Goal: Transaction & Acquisition: Purchase product/service

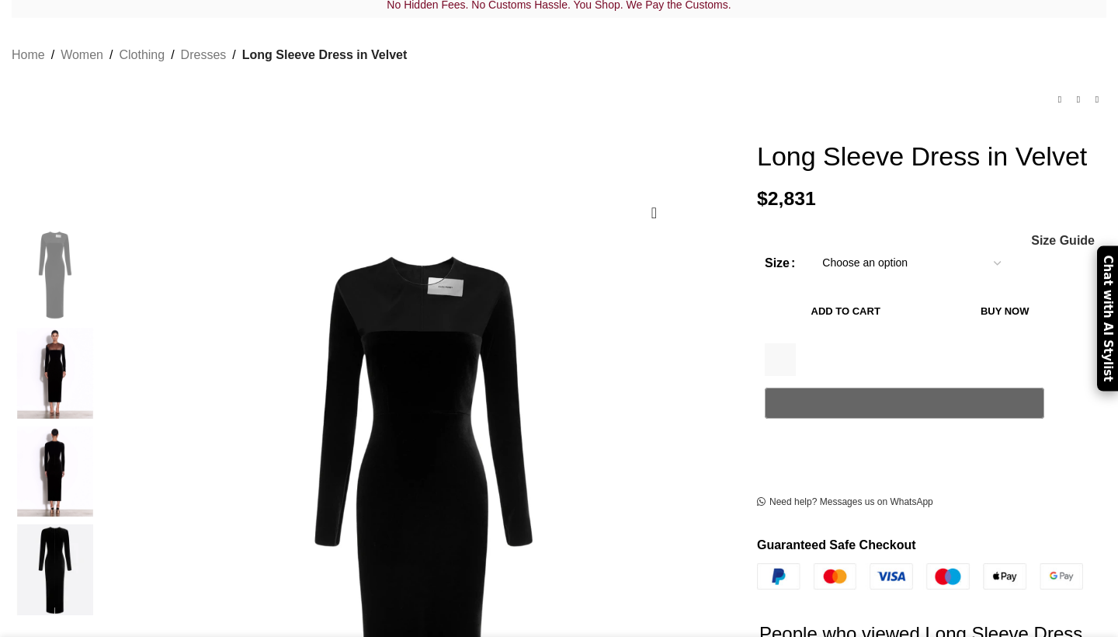
click at [102, 439] on img "3 / 4" at bounding box center [55, 471] width 95 height 91
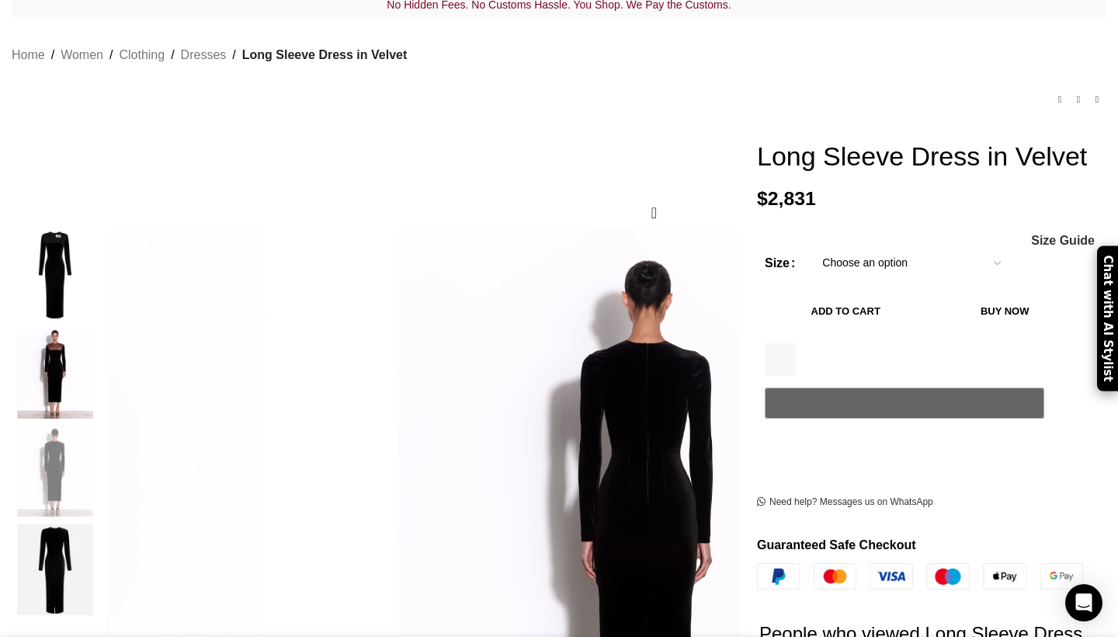
click at [102, 517] on img "3 / 4" at bounding box center [55, 471] width 95 height 91
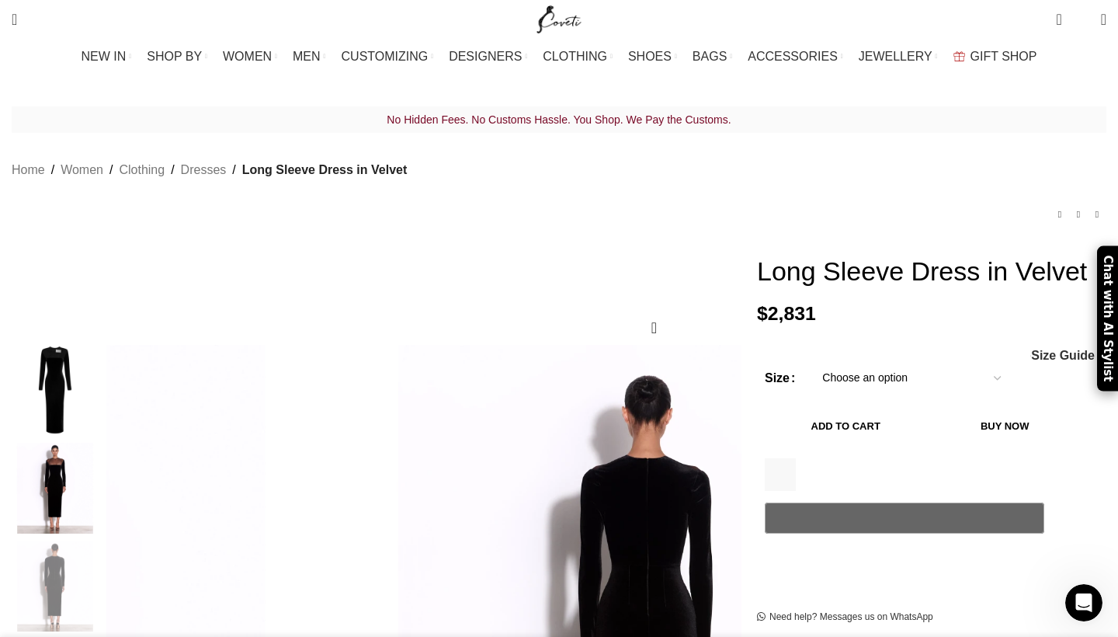
select select "4-uk"
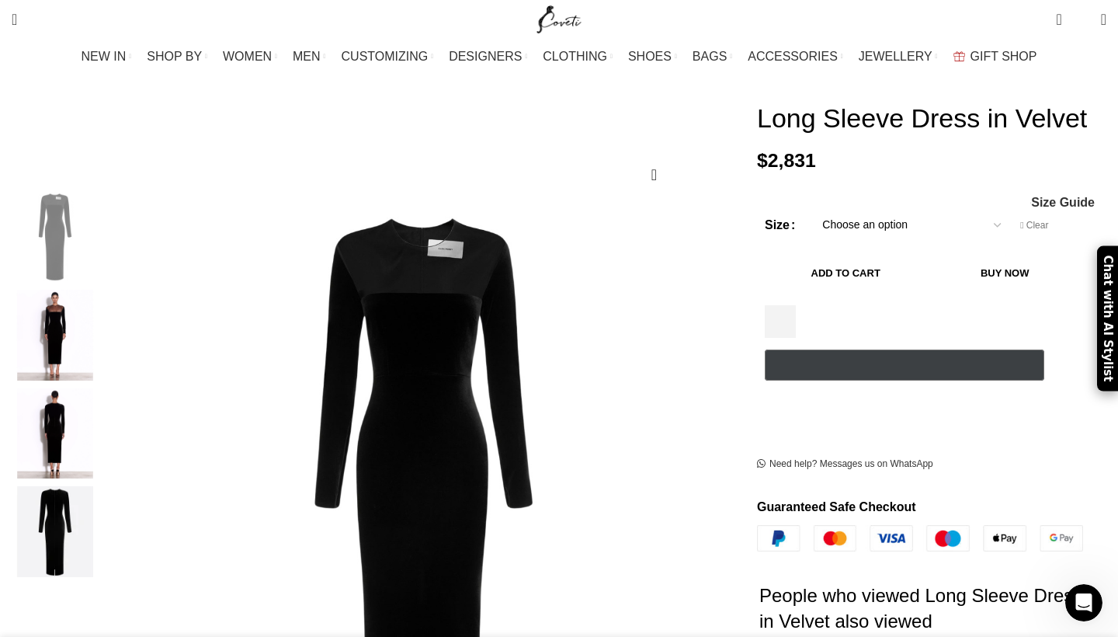
scroll to position [153, 0]
click at [860, 285] on button "Add to cart" at bounding box center [845, 273] width 161 height 33
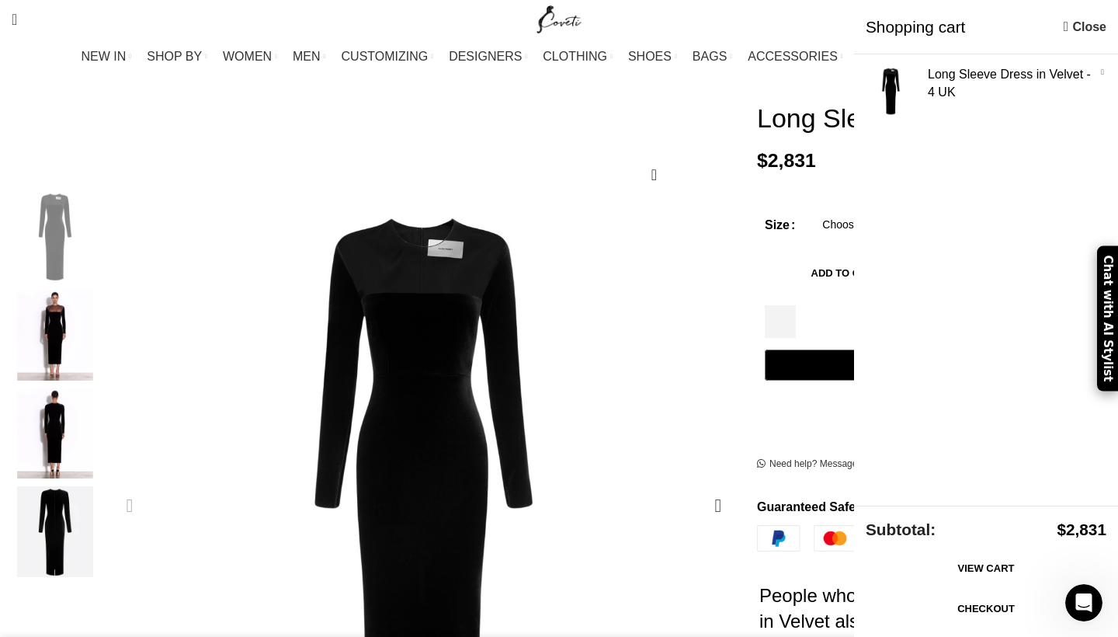
scroll to position [0, 491]
click at [712, 224] on div "1 / 4" at bounding box center [423, 505] width 635 height 627
click at [769, 205] on div "Women's clothing size guide Women Clothing Size Guide Women's clothing size gui…" at bounding box center [932, 202] width 326 height 13
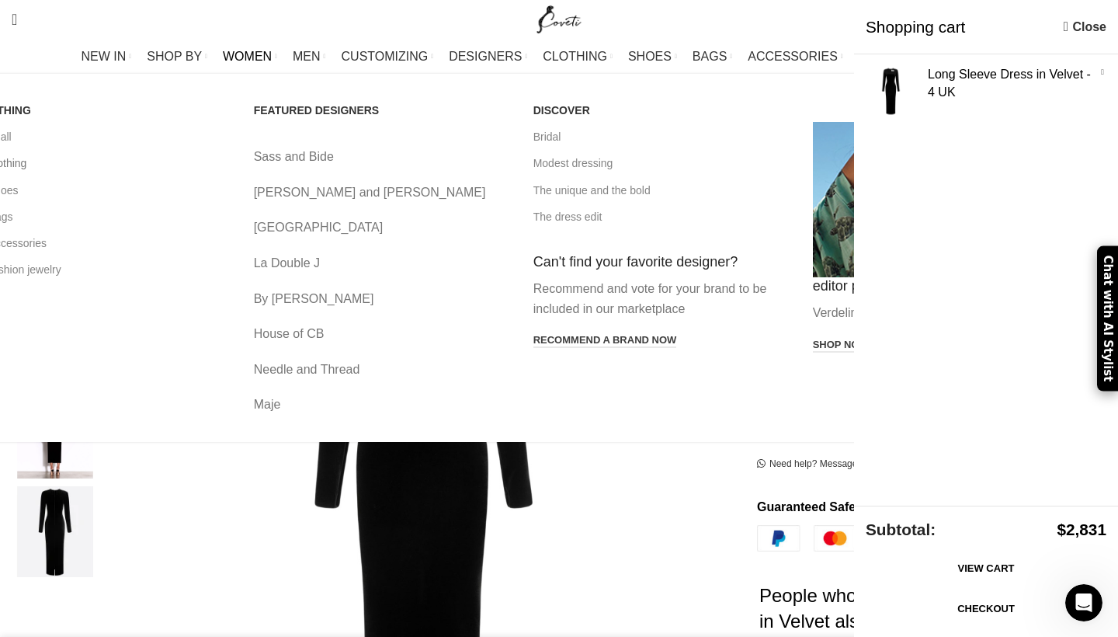
scroll to position [0, 654]
click at [127, 161] on link "All clothing" at bounding box center [102, 163] width 256 height 26
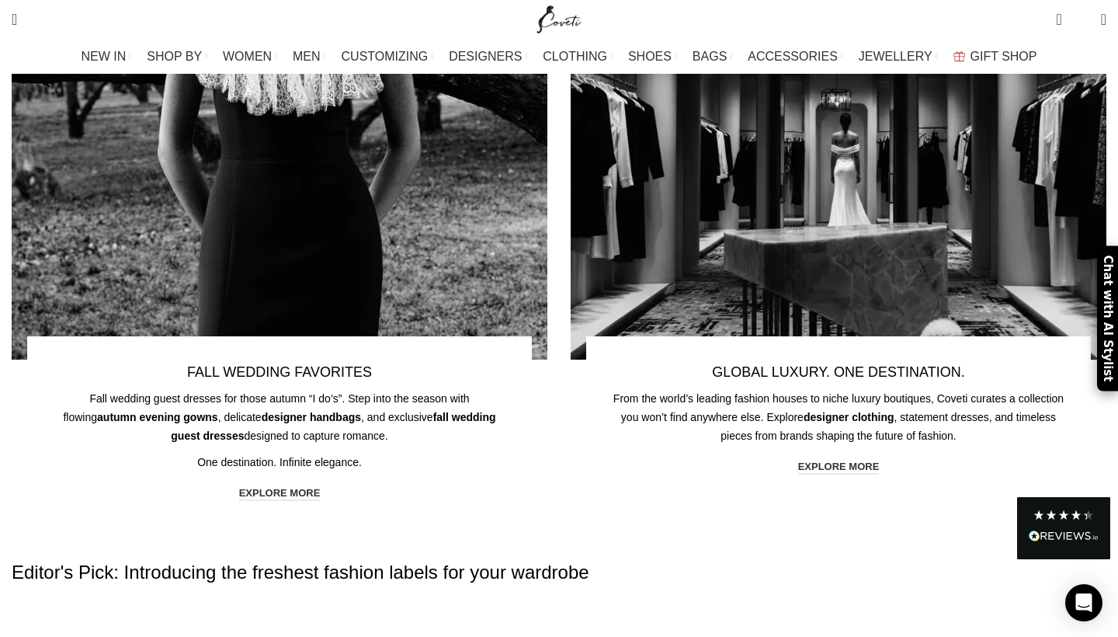
scroll to position [1483, 0]
click at [308, 487] on link "explore more" at bounding box center [280, 494] width 82 height 14
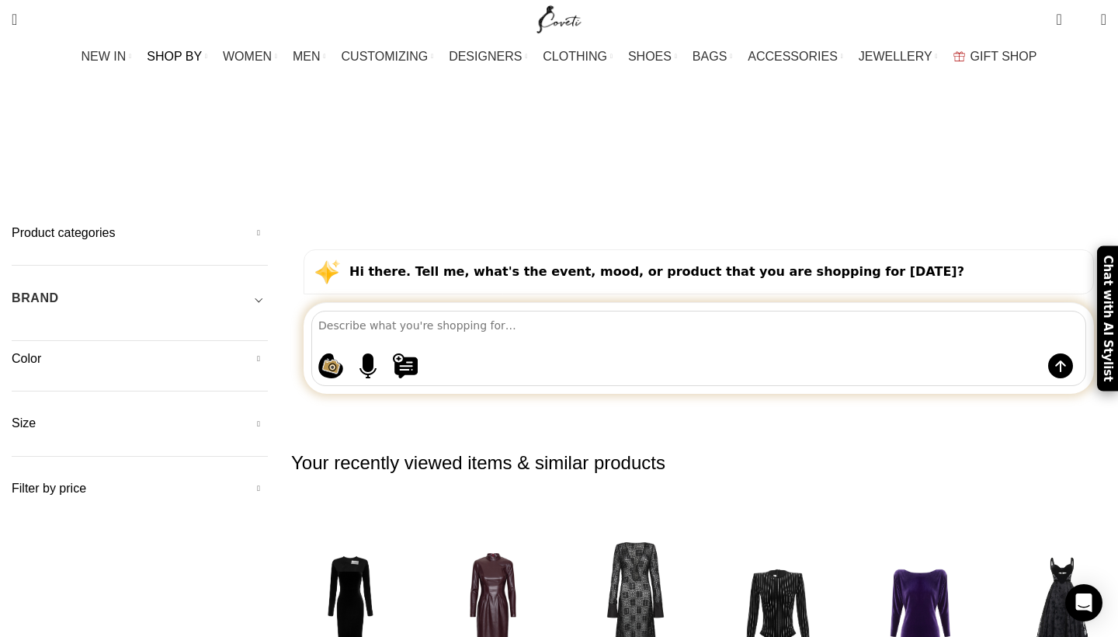
click at [478, 311] on div "Shopping ideas Casual summer dresses that aren't floral Cowgirl chic boots Prin…" at bounding box center [698, 348] width 775 height 75
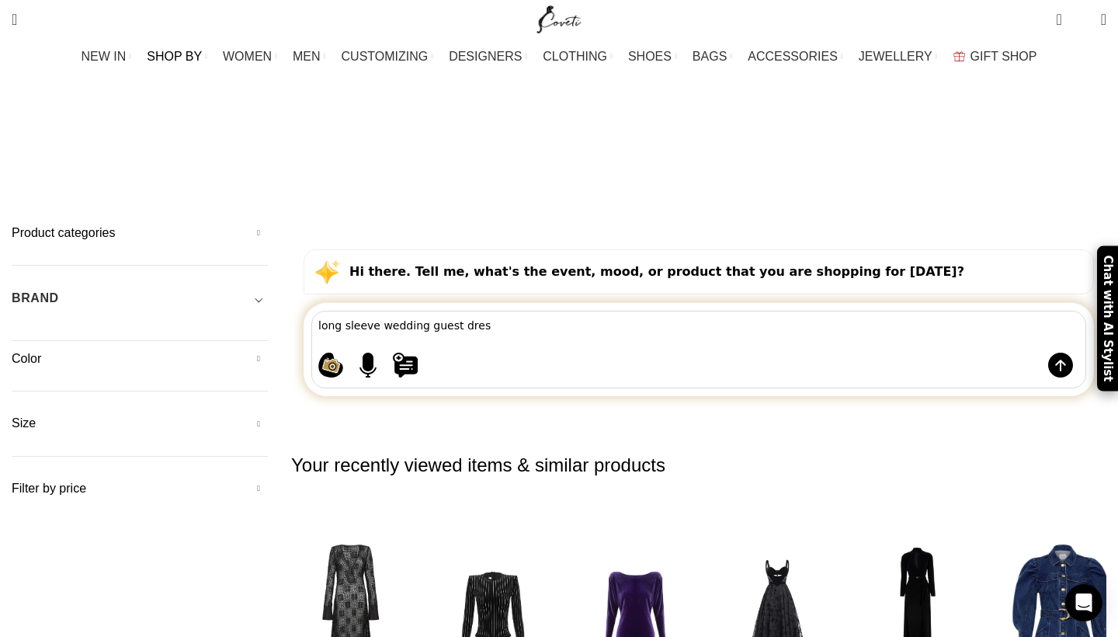
type textarea "long sleeve wedding guest dress"
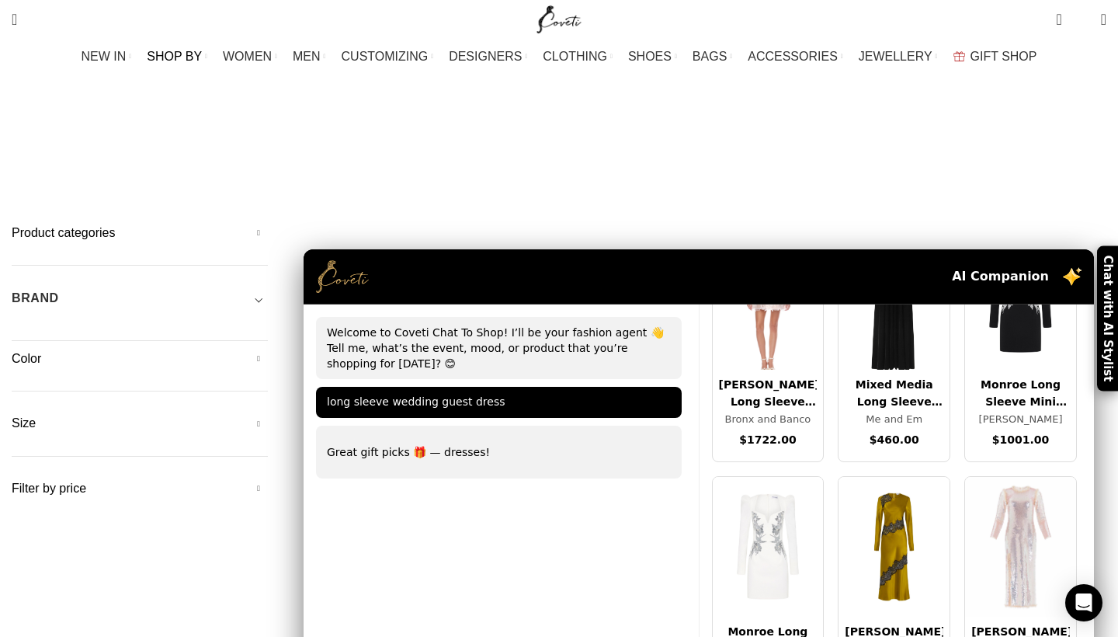
scroll to position [4154, 0]
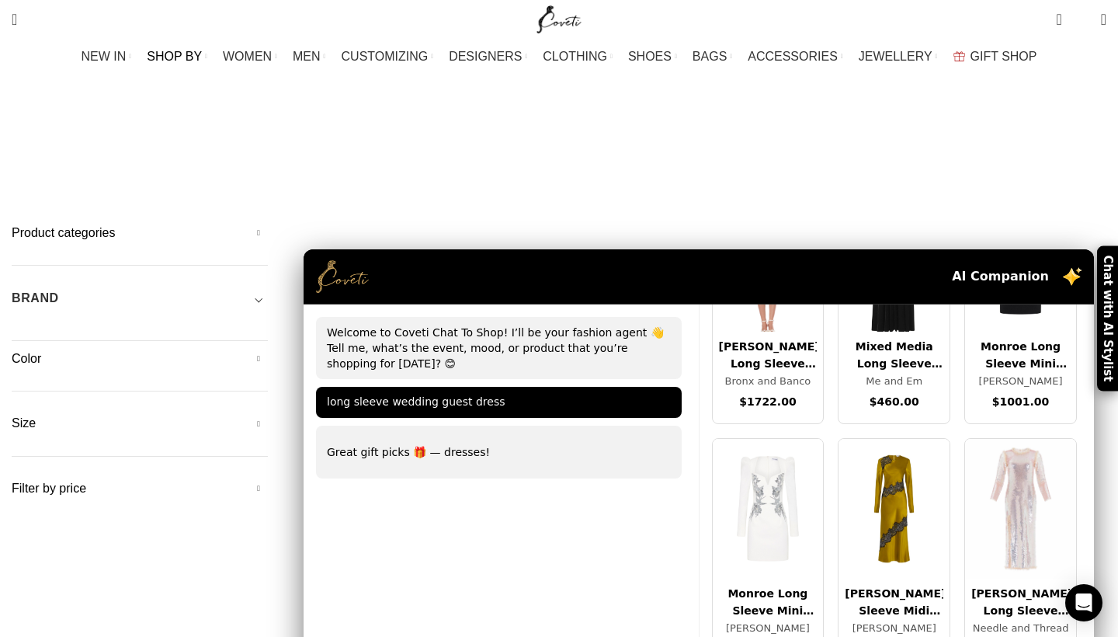
click at [971, 373] on div "Monroe Long Sleeve Mini Dress" at bounding box center [1020, 355] width 99 height 35
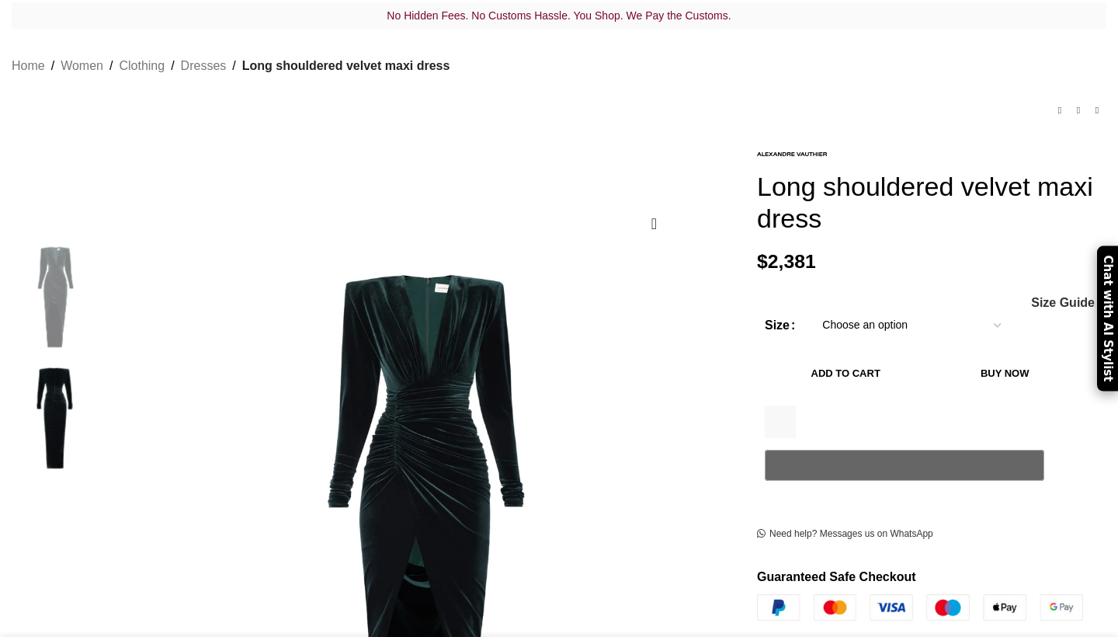
scroll to position [102, 0]
click at [102, 361] on img at bounding box center [55, 417] width 95 height 113
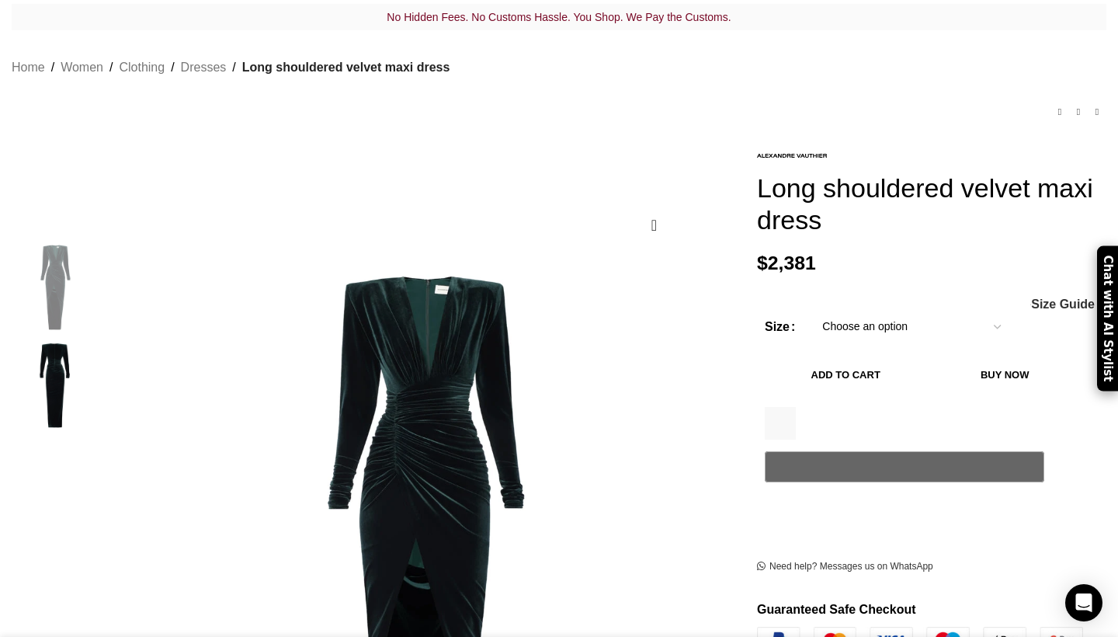
click at [102, 268] on img "1 / 2" at bounding box center [55, 287] width 95 height 91
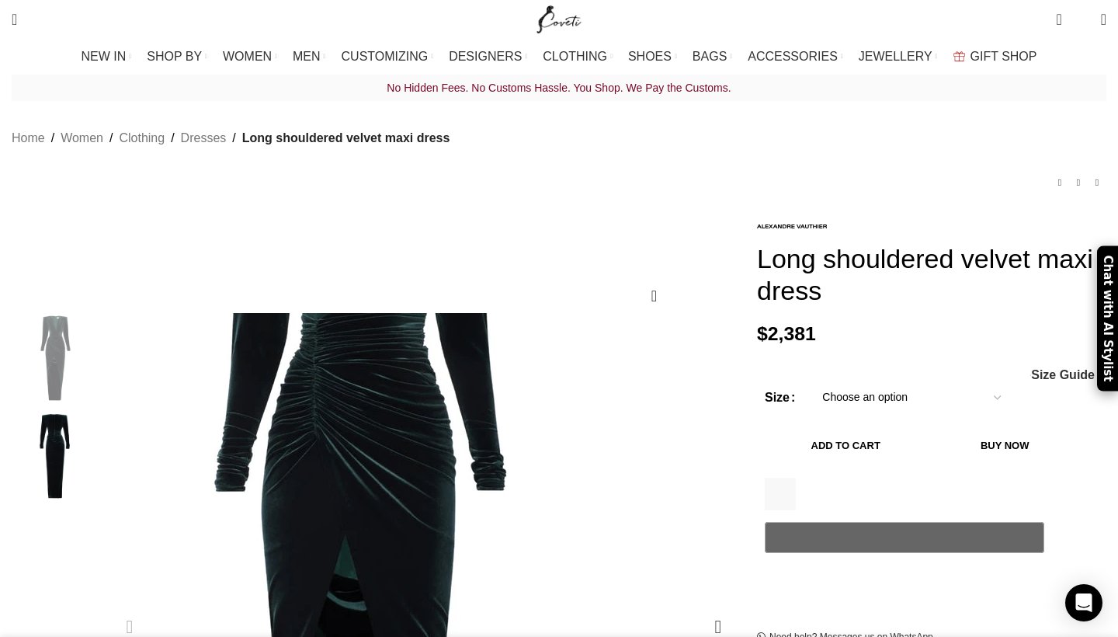
scroll to position [-1, 0]
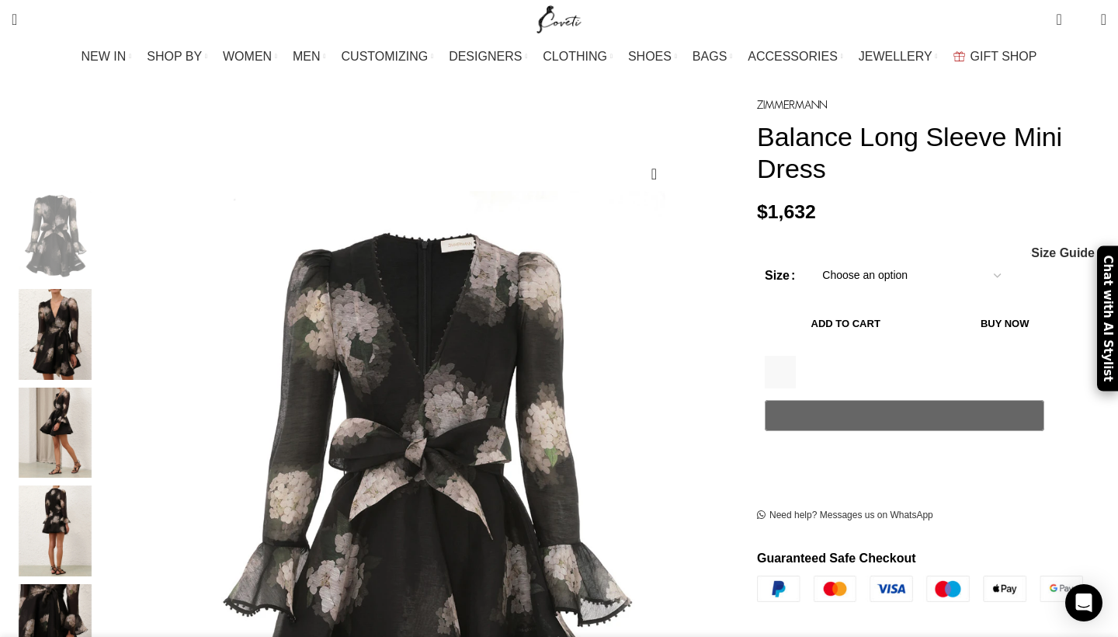
scroll to position [170, 0]
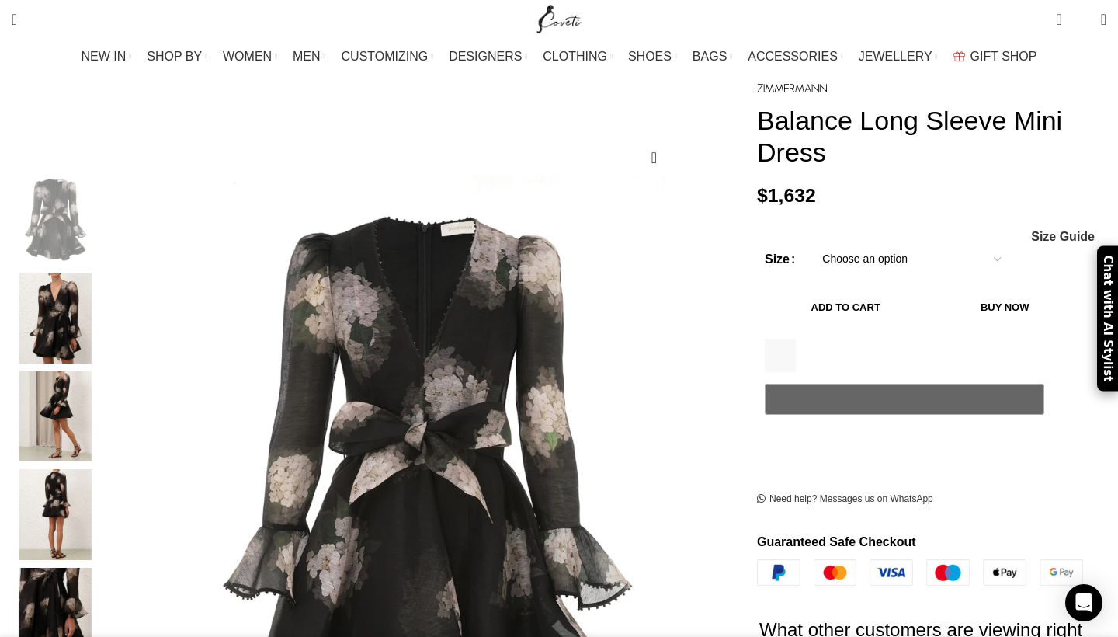
click at [102, 292] on img "2 / 9" at bounding box center [55, 318] width 95 height 91
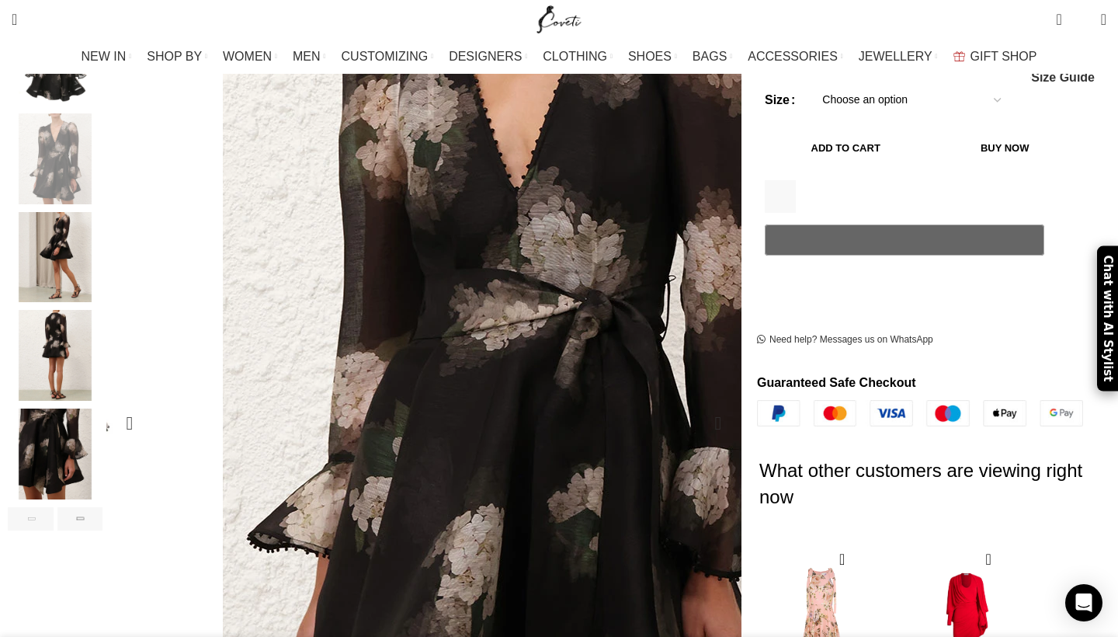
scroll to position [327, 0]
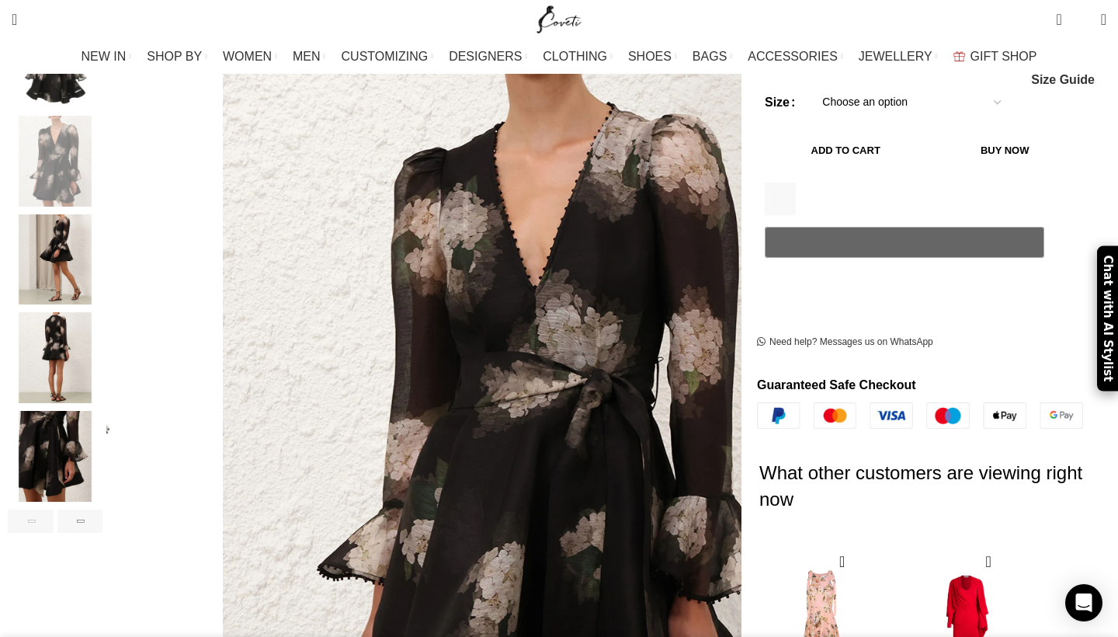
click at [102, 253] on img "3 / 9" at bounding box center [55, 259] width 95 height 91
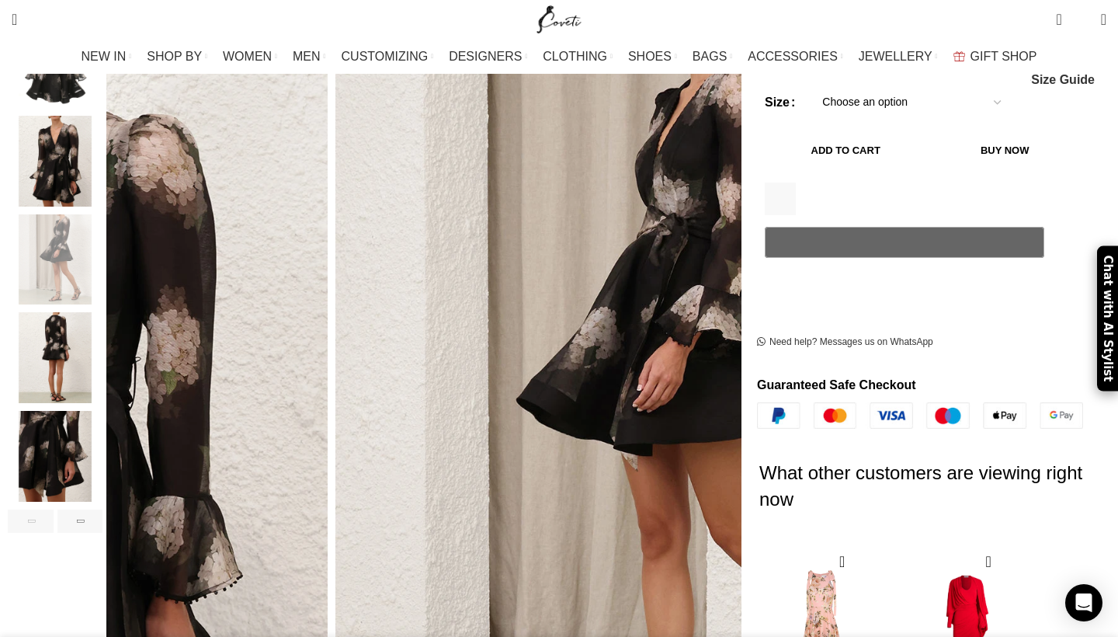
click at [102, 346] on img "4 / 9" at bounding box center [55, 357] width 95 height 91
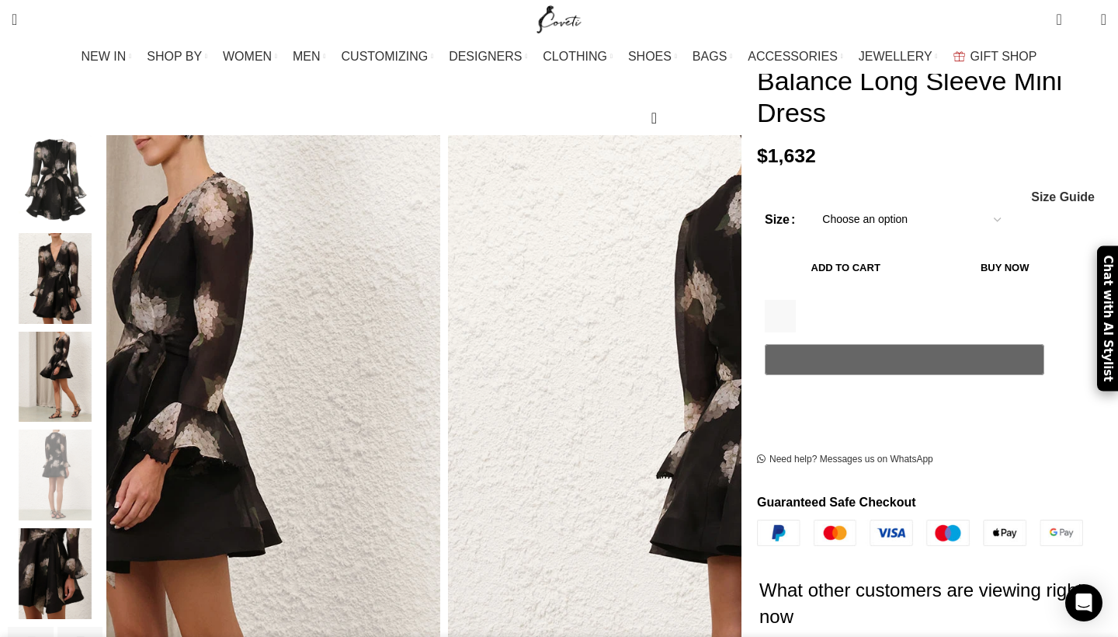
scroll to position [0, 327]
click at [102, 283] on img "2 / 9" at bounding box center [55, 278] width 95 height 91
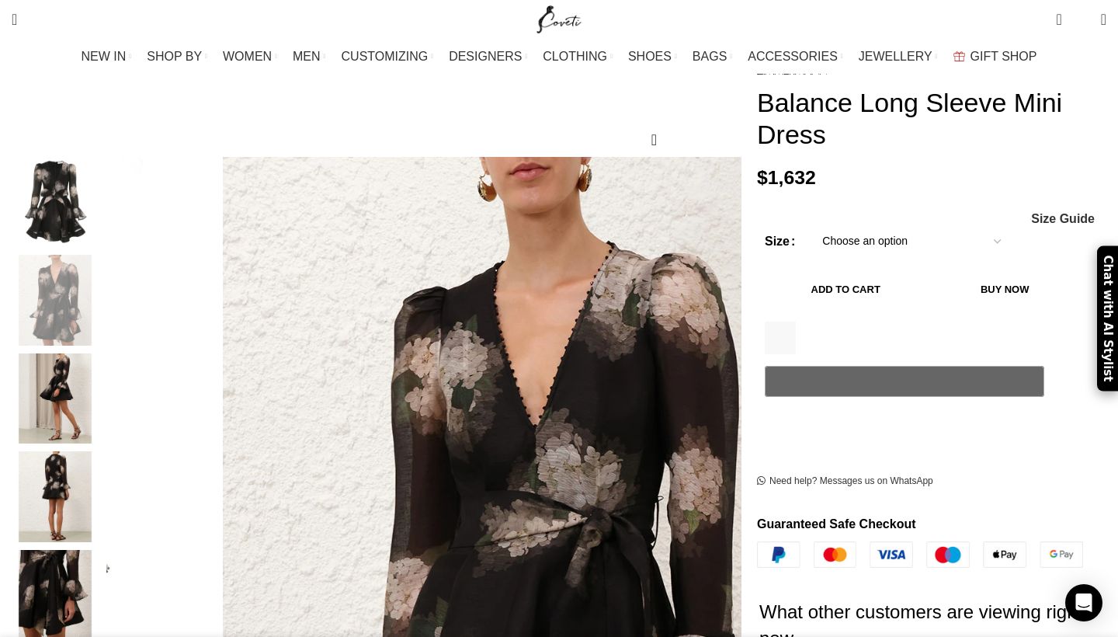
scroll to position [113, 0]
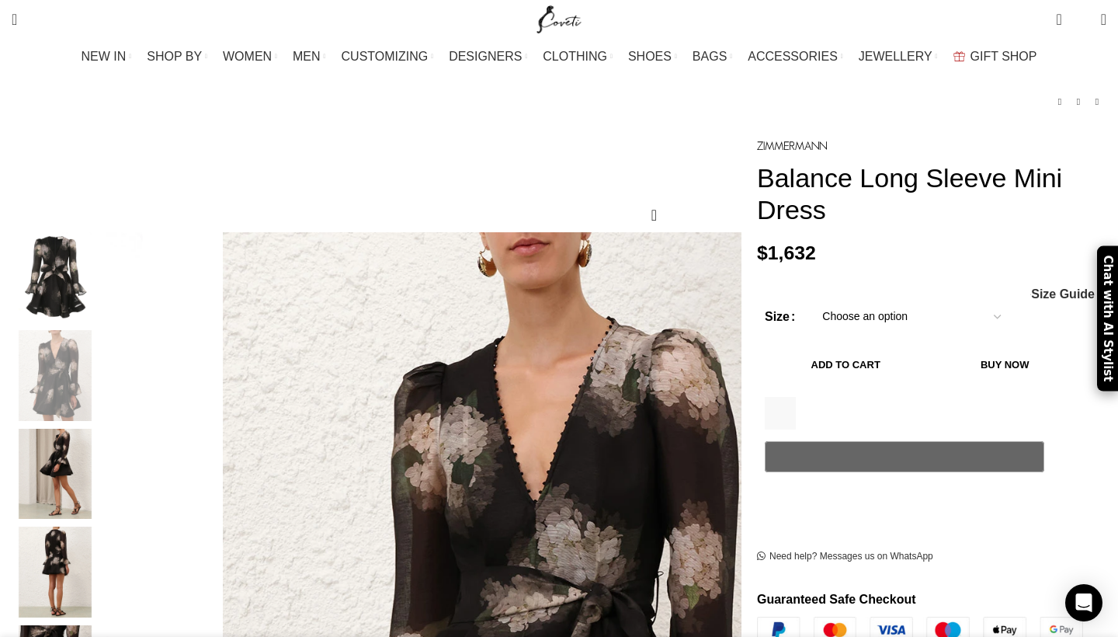
click at [805, 2] on div "1 item $ 2,831 0 Wishlist Login / Register" at bounding box center [853, 19] width 522 height 39
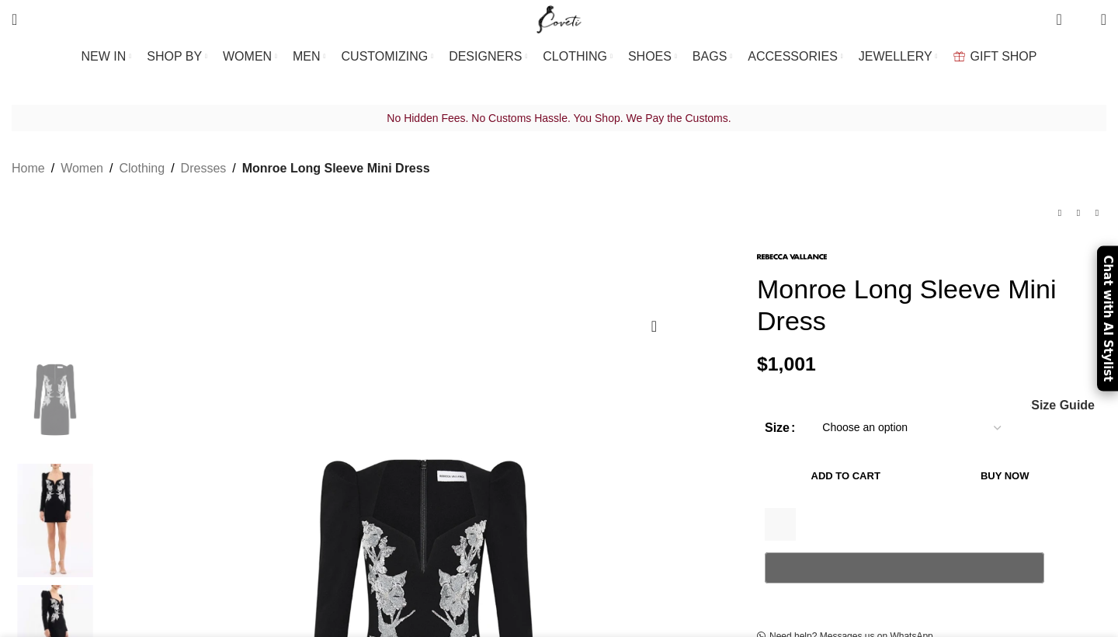
click at [102, 585] on img at bounding box center [55, 641] width 95 height 113
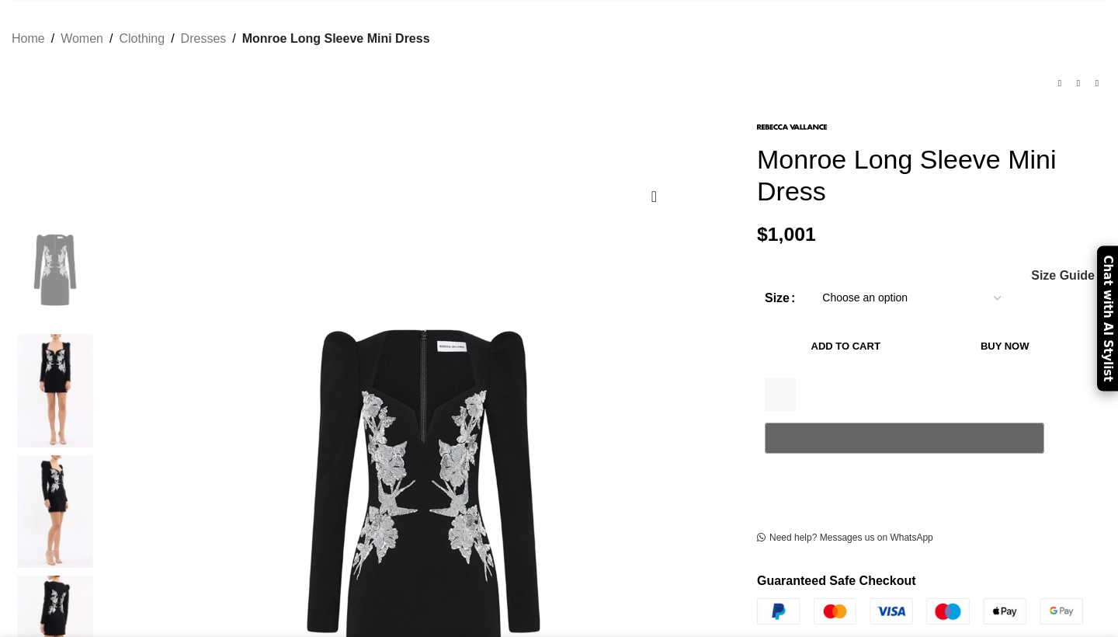
scroll to position [224, 0]
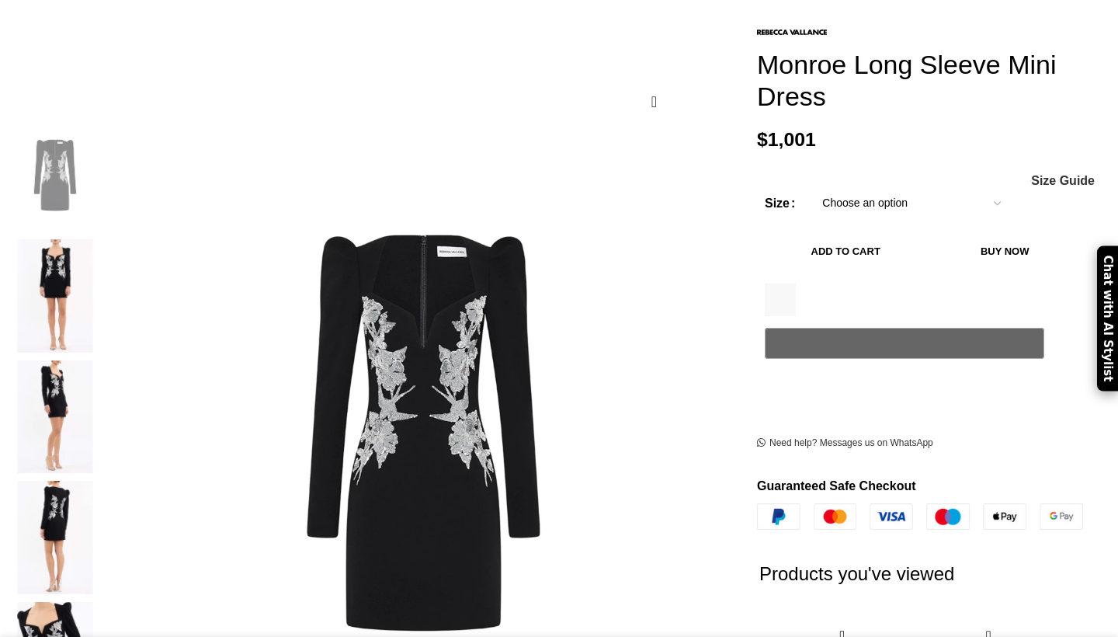
click at [102, 255] on img at bounding box center [55, 295] width 95 height 113
click at [102, 239] on img at bounding box center [55, 295] width 95 height 113
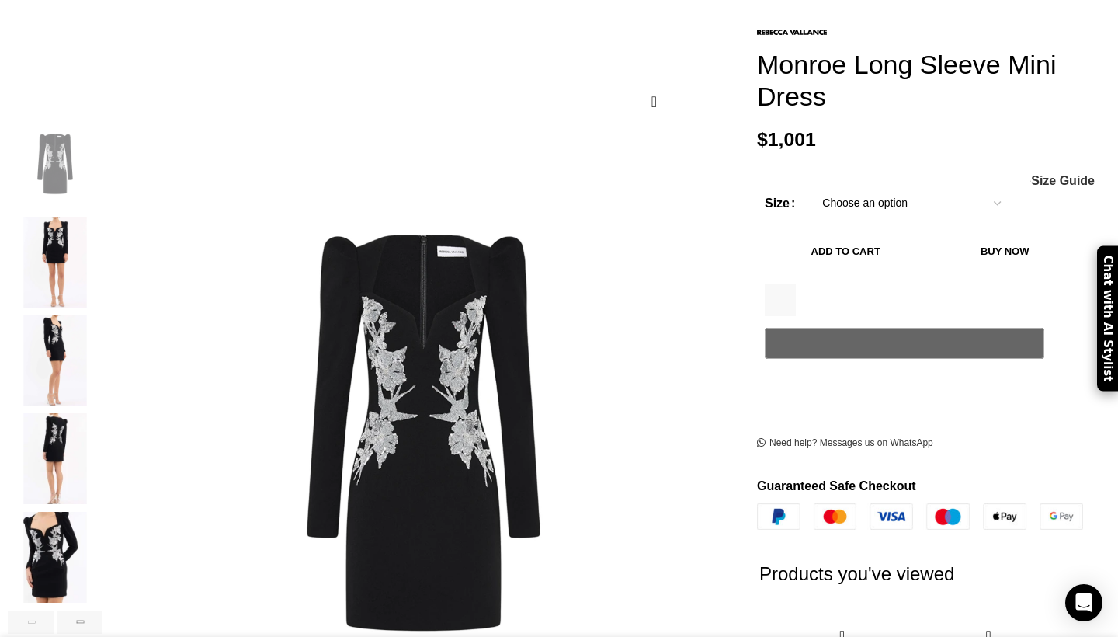
scroll to position [0, 981]
